Goal: Check status

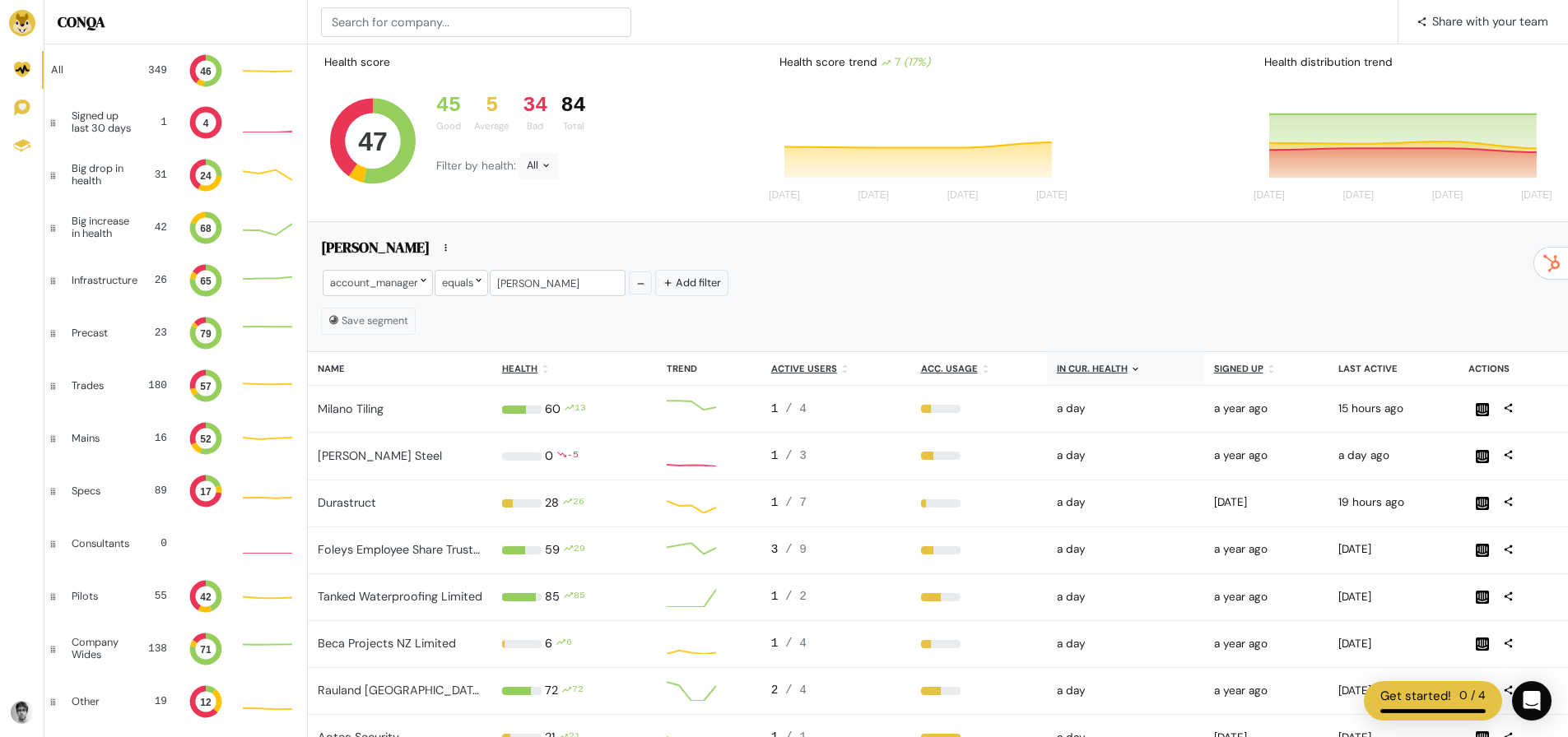
click at [540, 114] on div "34" at bounding box center [535, 106] width 25 height 25
click at [542, 160] on icon at bounding box center [545, 165] width 11 height 11
click at [569, 307] on button "Bad" at bounding box center [565, 314] width 91 height 38
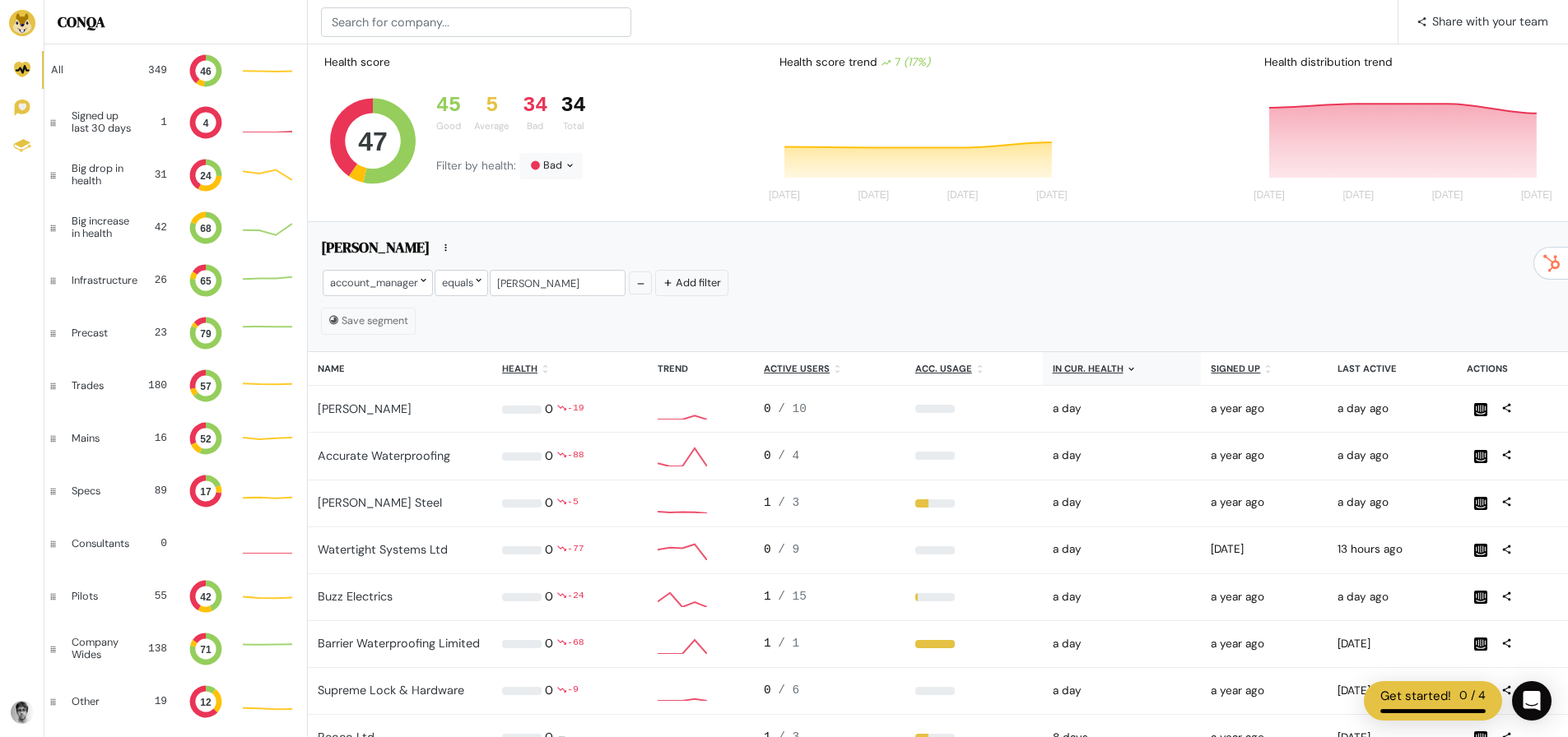
click at [1088, 372] on u "In cur. health" at bounding box center [1089, 368] width 71 height 12
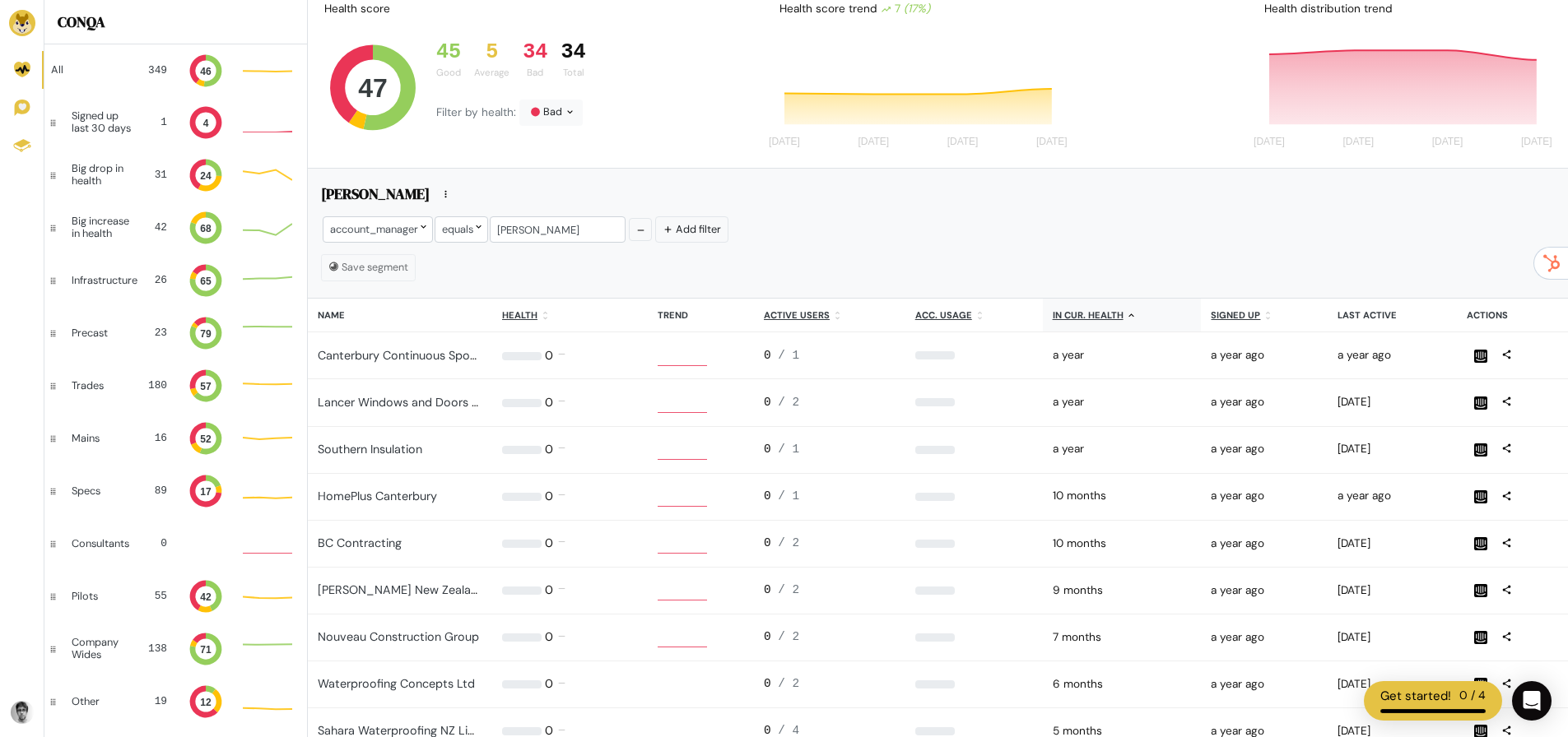
scroll to position [13, 13]
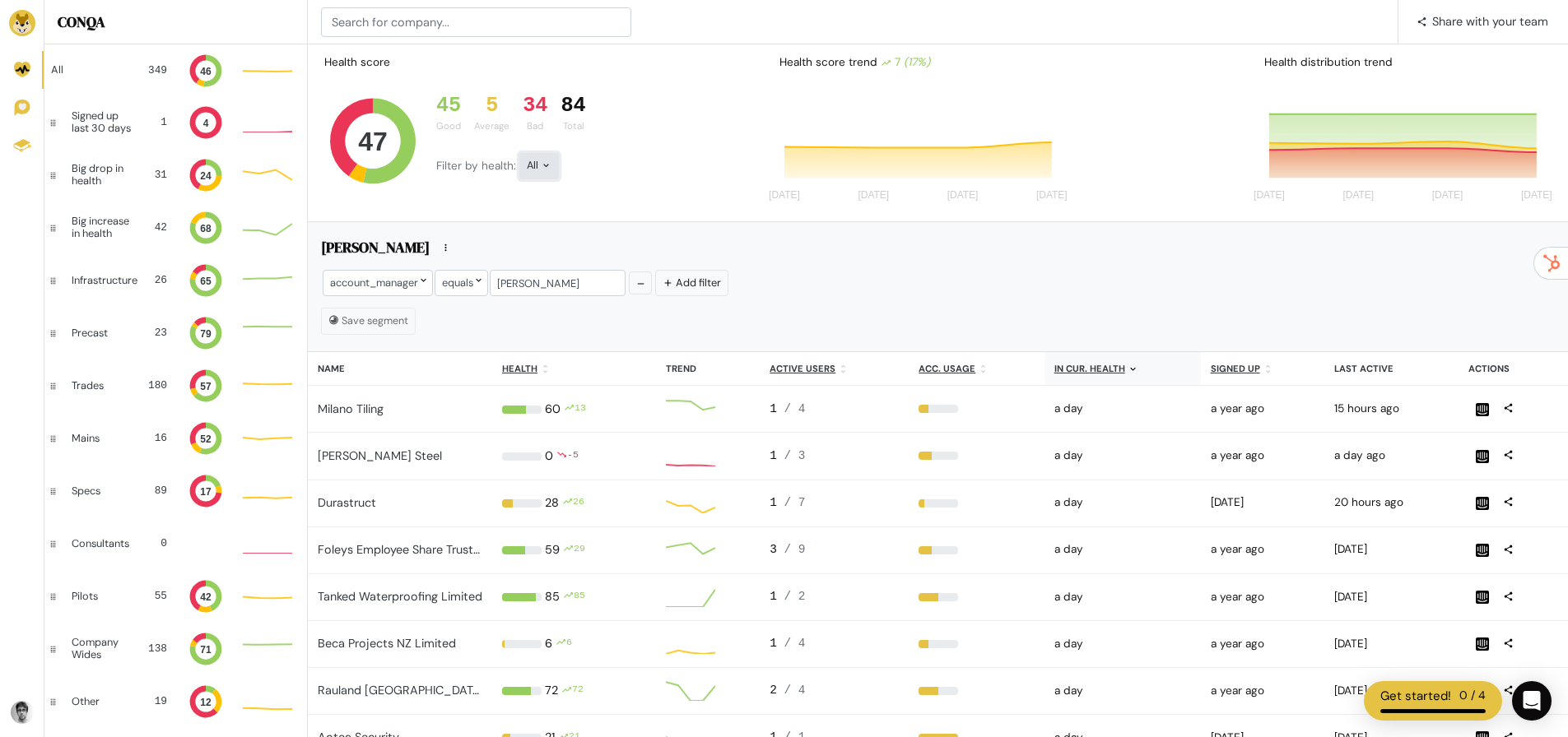
click at [531, 168] on div "All" at bounding box center [539, 166] width 40 height 27
click at [567, 317] on button "Bad" at bounding box center [565, 314] width 91 height 38
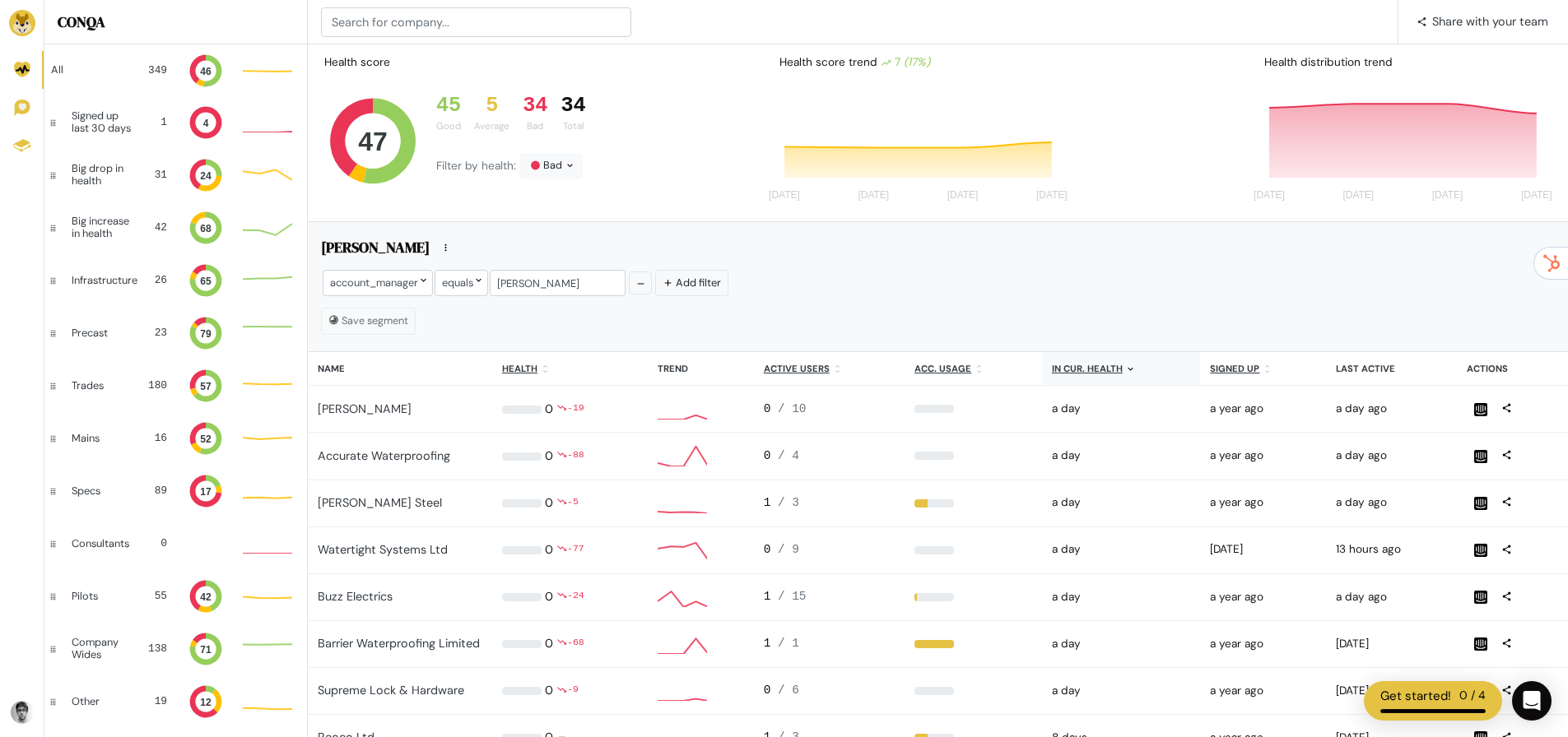
click at [1125, 372] on icon at bounding box center [1130, 368] width 11 height 11
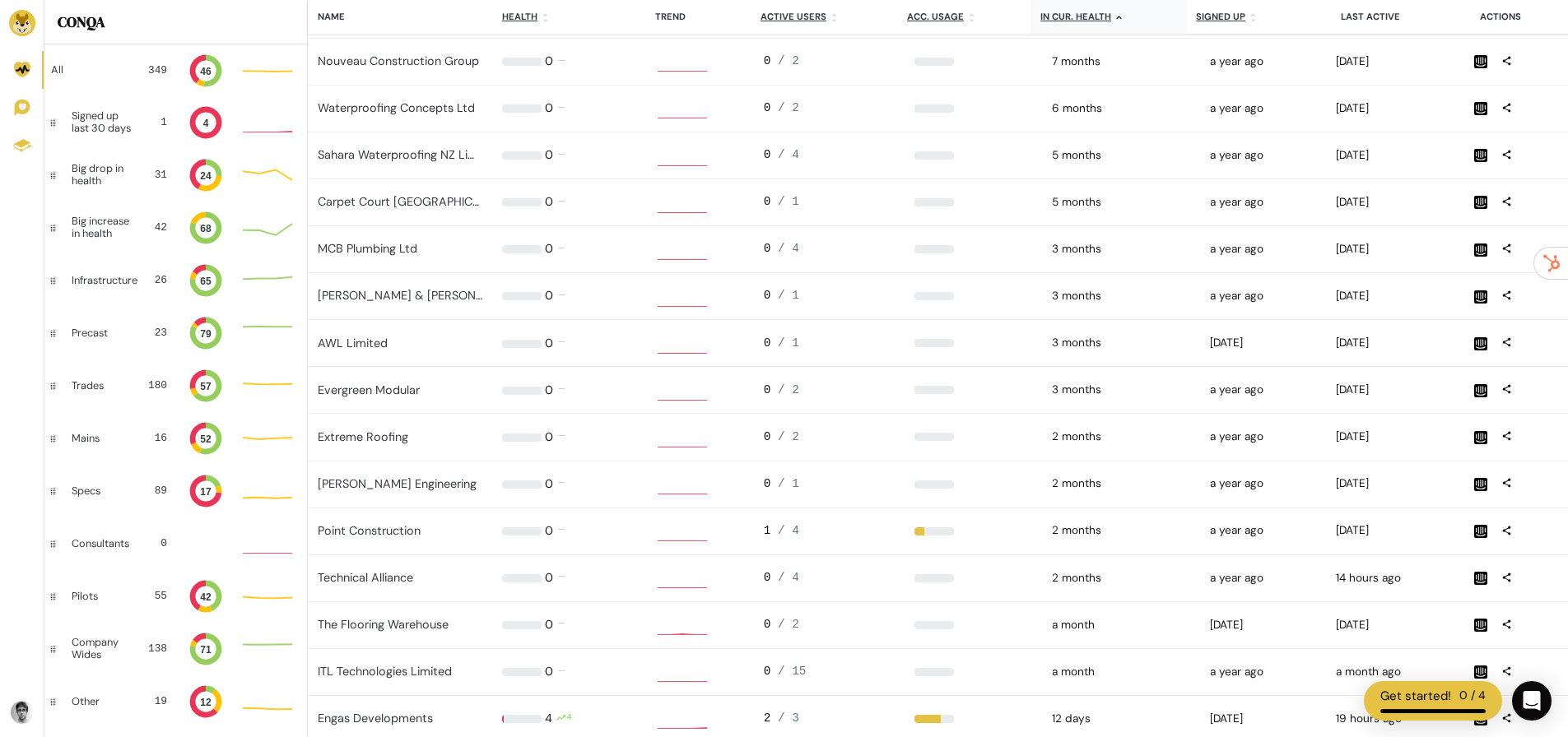
scroll to position [658, 0]
